Goal: Task Accomplishment & Management: Complete application form

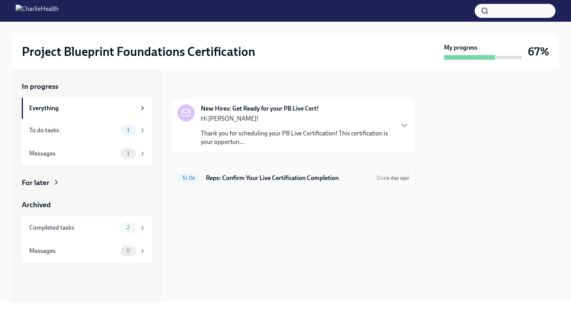
click at [242, 182] on h6 "Reps: Confirm Your Live Certification Completion" at bounding box center [288, 178] width 165 height 9
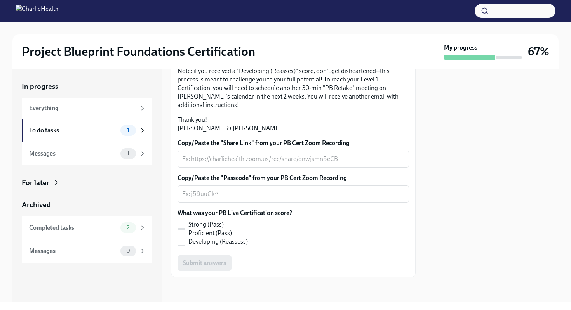
scroll to position [156, 0]
click at [112, 134] on div "To do tasks" at bounding box center [73, 130] width 88 height 9
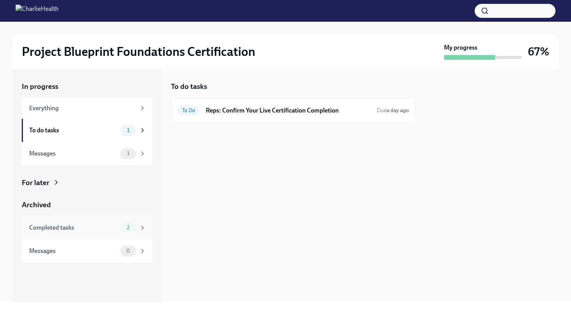
click at [107, 232] on div "Completed tasks" at bounding box center [73, 228] width 88 height 9
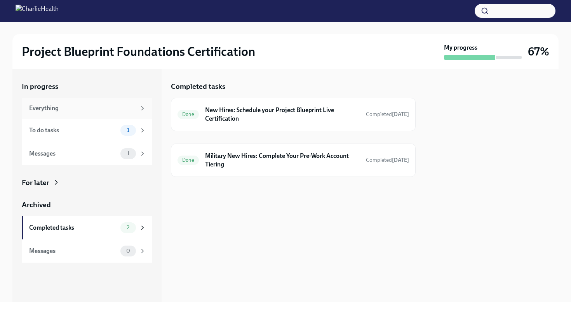
click at [107, 112] on div "Everything" at bounding box center [82, 108] width 107 height 9
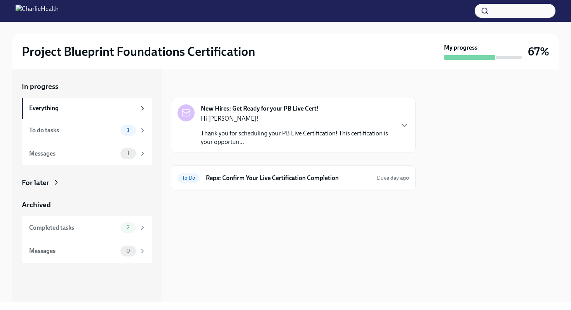
click at [467, 55] on div at bounding box center [469, 57] width 51 height 5
click at [86, 255] on div "Messages 0" at bounding box center [87, 251] width 117 height 11
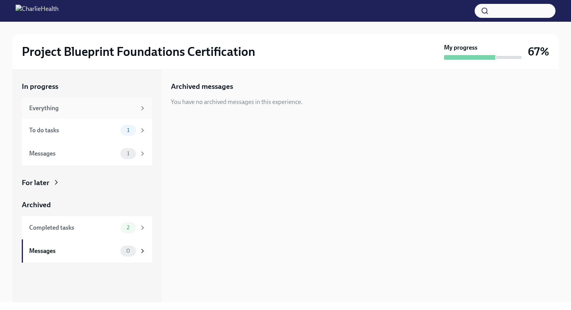
click at [73, 112] on div "Everything" at bounding box center [82, 108] width 107 height 9
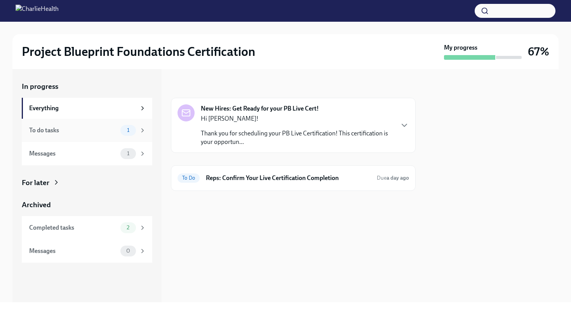
click at [97, 136] on div "To do tasks 1" at bounding box center [87, 130] width 130 height 23
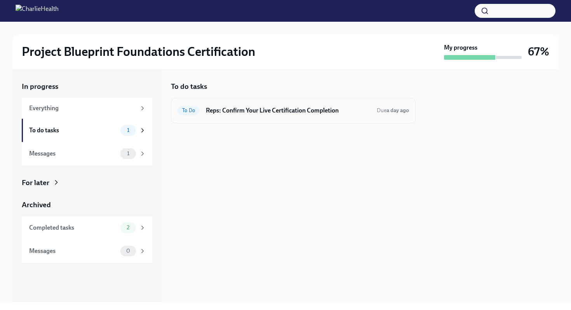
click at [229, 107] on h6 "Reps: Confirm Your Live Certification Completion" at bounding box center [288, 110] width 165 height 9
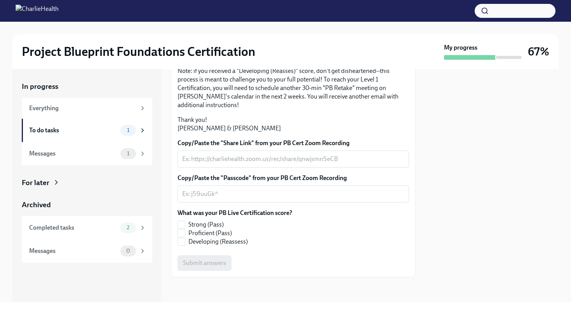
scroll to position [179, 0]
click at [182, 224] on input "Strong (Pass)" at bounding box center [181, 224] width 7 height 7
checkbox input "true"
click at [252, 168] on div "x ​" at bounding box center [292, 159] width 231 height 17
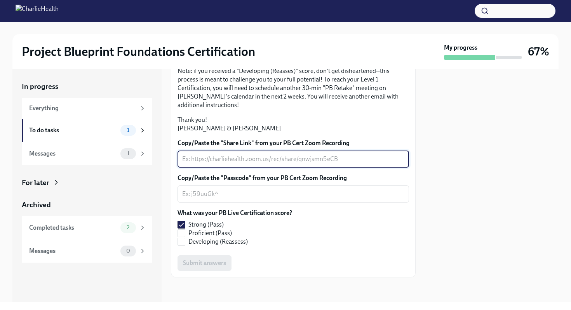
paste textarea "[URL][DOMAIN_NAME]"
type textarea "[URL][DOMAIN_NAME]"
drag, startPoint x: 278, startPoint y: 198, endPoint x: 151, endPoint y: 198, distance: 127.0
click at [151, 198] on div "In progress Everything To do tasks 1 Messages 1 For later Archived Completed ta…" at bounding box center [285, 185] width 546 height 233
paste textarea "[URL][DOMAIN_NAME]"
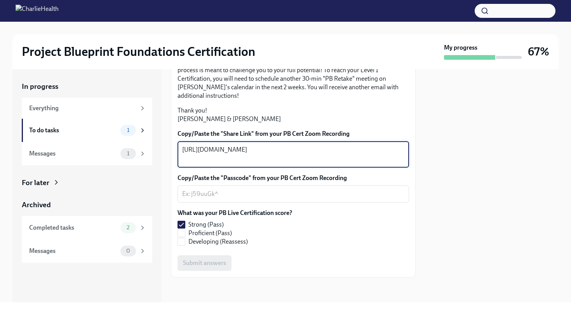
type textarea "[URL][DOMAIN_NAME]"
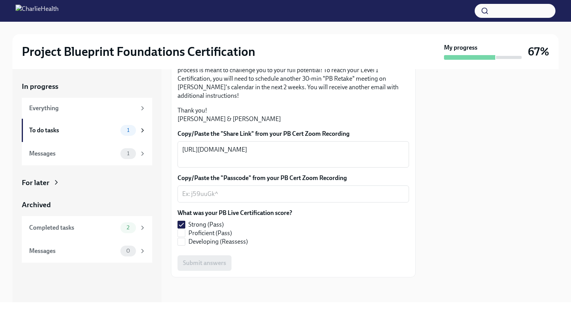
click at [457, 242] on div at bounding box center [492, 185] width 134 height 233
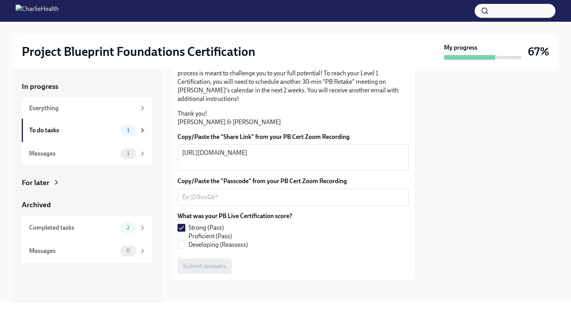
scroll to position [188, 0]
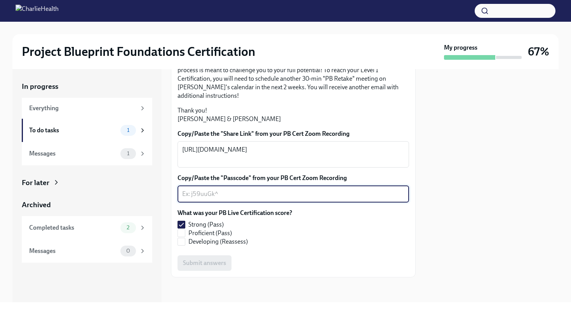
click at [269, 198] on textarea "Copy/Paste the "Passcode" from your PB Cert Zoom Recording" at bounding box center [293, 193] width 222 height 9
click at [210, 196] on textarea "Copy/Paste the "Passcode" from your PB Cert Zoom Recording" at bounding box center [293, 193] width 222 height 9
click at [277, 239] on label "Developing (Reassess)" at bounding box center [231, 242] width 108 height 9
click at [185, 239] on input "Developing (Reassess)" at bounding box center [181, 241] width 7 height 7
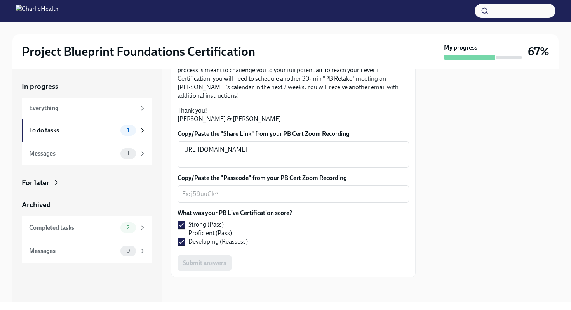
click at [247, 185] on div "Copy/Paste the "Passcode" from your PB Cert Zoom Recording x ​" at bounding box center [292, 188] width 231 height 29
click at [182, 241] on input "Developing (Reassess)" at bounding box center [181, 241] width 7 height 7
checkbox input "false"
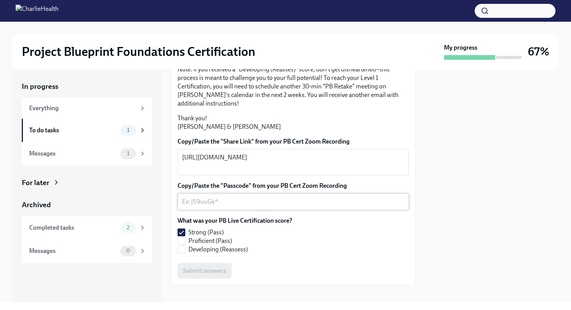
scroll to position [130, 0]
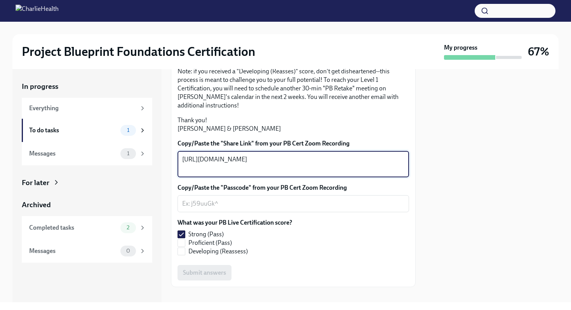
drag, startPoint x: 236, startPoint y: 221, endPoint x: 156, endPoint y: 191, distance: 85.3
click at [156, 189] on div "In progress Everything To do tasks 1 Messages 1 For later Archived Completed ta…" at bounding box center [285, 185] width 546 height 233
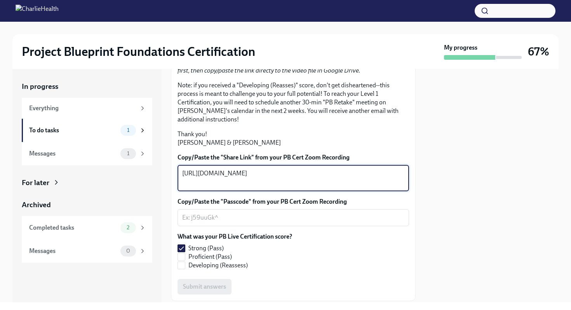
scroll to position [188, 0]
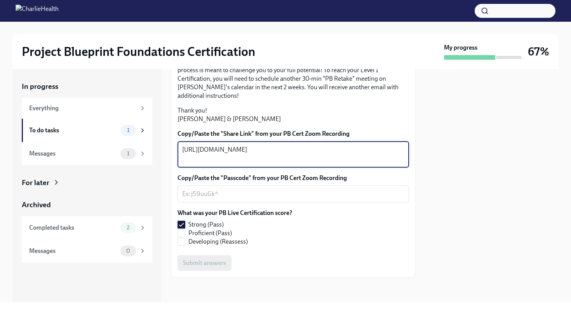
click at [280, 221] on label "Strong (Pass)" at bounding box center [231, 225] width 108 height 9
click at [185, 221] on input "Strong (Pass)" at bounding box center [181, 224] width 7 height 7
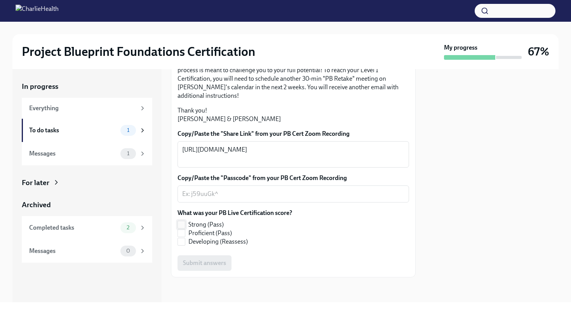
click at [181, 222] on input "Strong (Pass)" at bounding box center [181, 224] width 7 height 7
checkbox input "true"
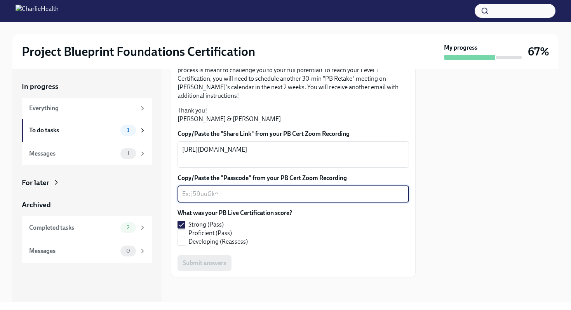
click at [228, 195] on textarea "Copy/Paste the "Passcode" from your PB Cert Zoom Recording" at bounding box center [293, 193] width 222 height 9
click at [257, 193] on textarea "Copy/Paste the "Passcode" from your PB Cert Zoom Recording" at bounding box center [293, 193] width 222 height 9
type textarea "N/A"
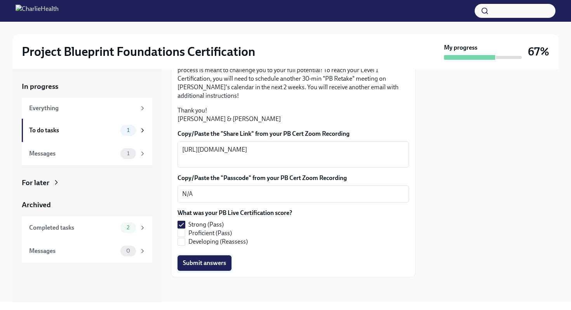
click at [213, 259] on span "Submit answers" at bounding box center [204, 263] width 43 height 8
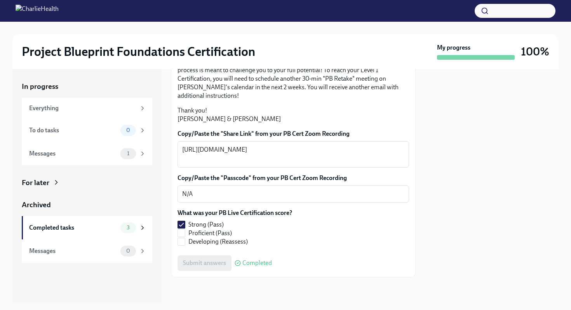
scroll to position [0, 0]
